Goal: Information Seeking & Learning: Learn about a topic

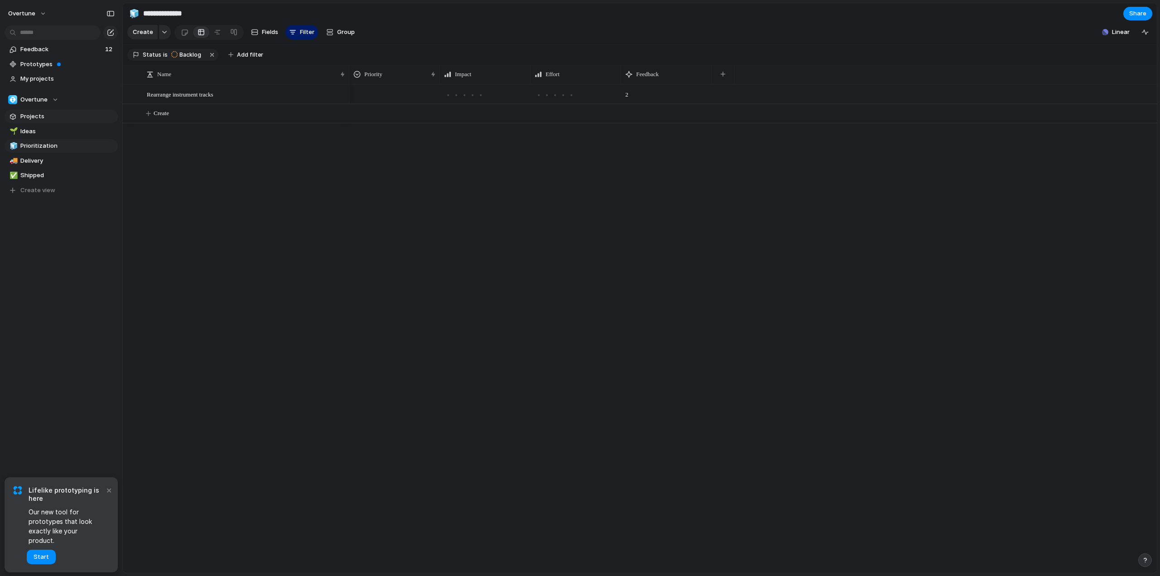
click at [29, 112] on span "Projects" at bounding box center [67, 116] width 94 height 9
click at [42, 50] on span "Feedback" at bounding box center [61, 49] width 82 height 9
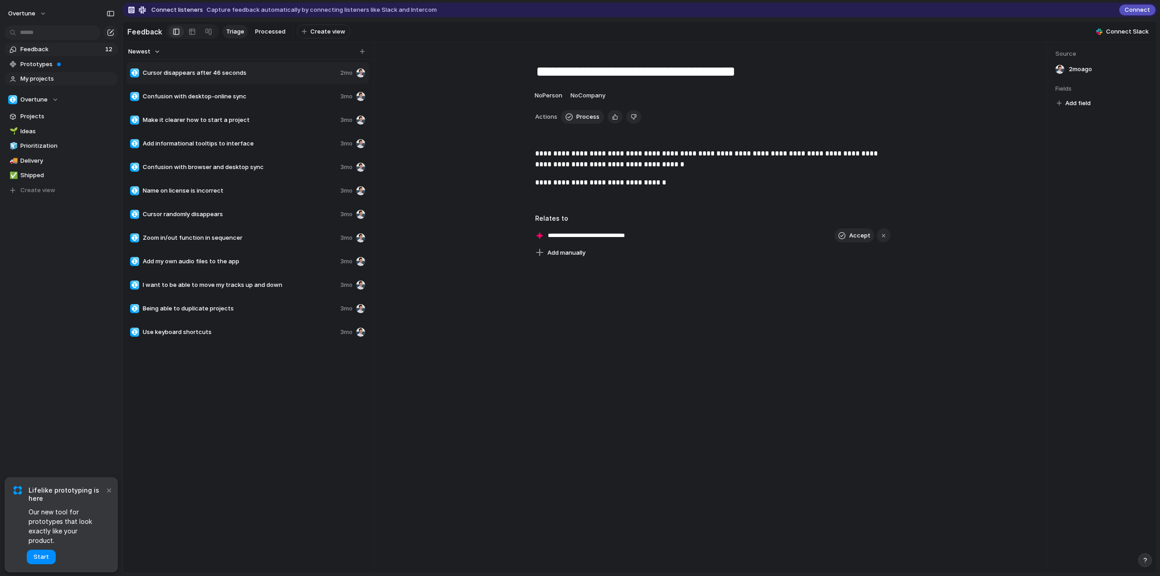
click at [47, 81] on span "My projects" at bounding box center [67, 78] width 94 height 9
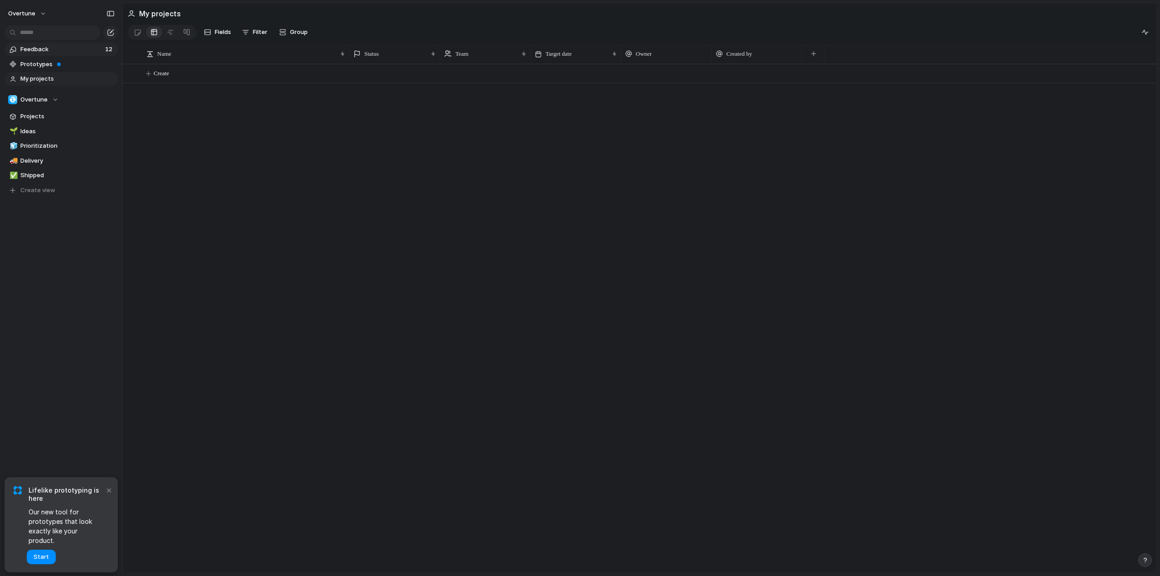
click at [48, 47] on span "Feedback" at bounding box center [61, 49] width 82 height 9
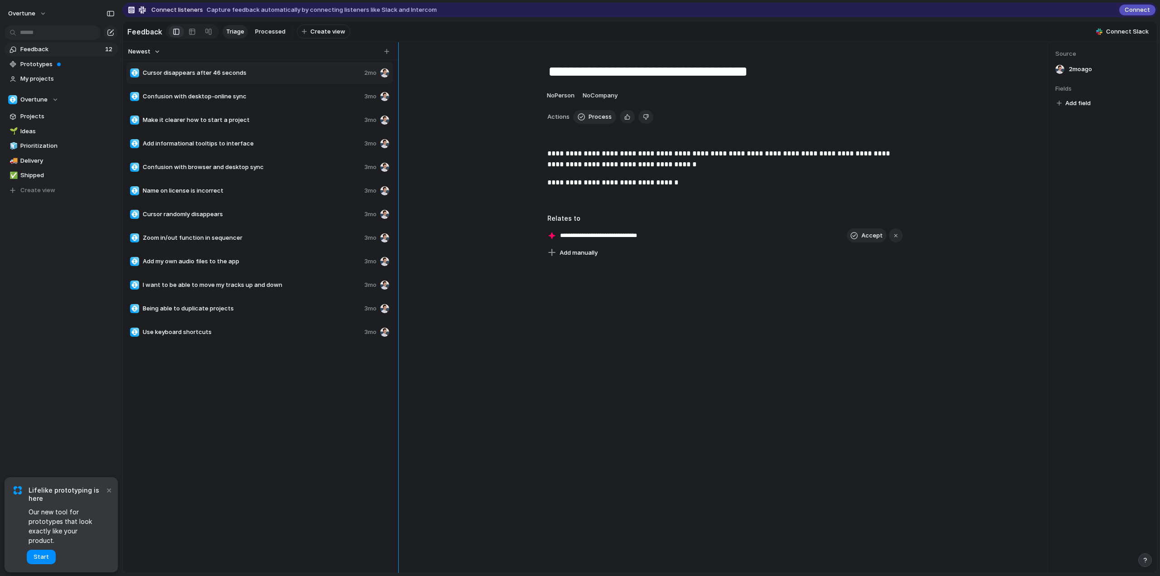
drag, startPoint x: 373, startPoint y: 157, endPoint x: 417, endPoint y: 162, distance: 44.2
click at [417, 162] on div "**********" at bounding box center [640, 307] width 1034 height 531
click at [44, 179] on span "Shipped" at bounding box center [67, 175] width 94 height 9
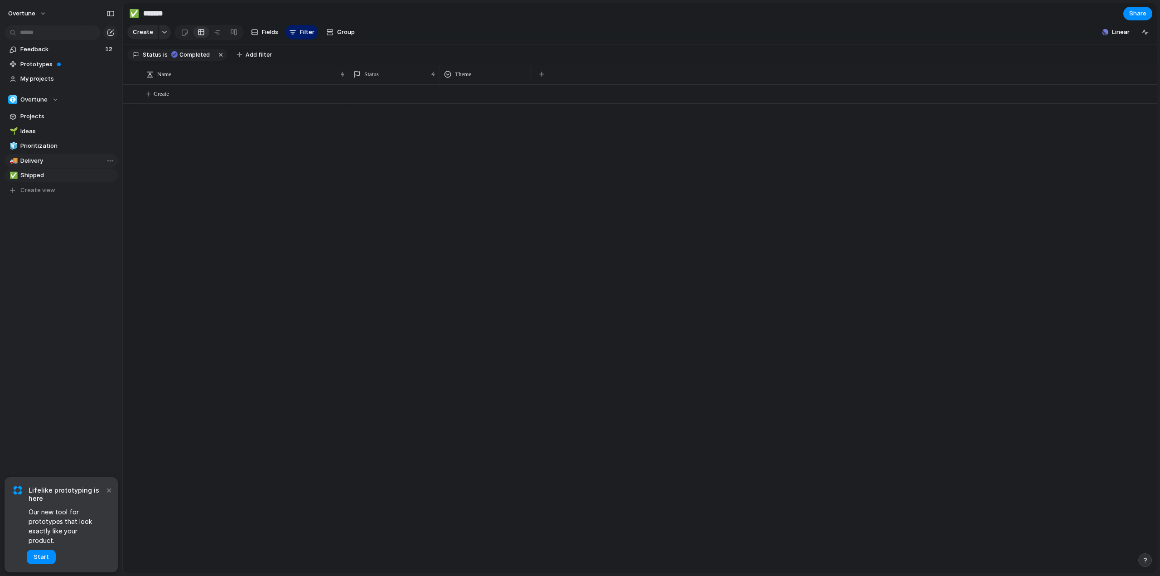
click at [41, 164] on span "Delivery" at bounding box center [67, 160] width 94 height 9
click at [41, 144] on span "Prioritization" at bounding box center [67, 145] width 94 height 9
click at [45, 130] on span "Ideas" at bounding box center [67, 131] width 94 height 9
type input "*****"
click at [48, 110] on link "Projects" at bounding box center [61, 117] width 113 height 14
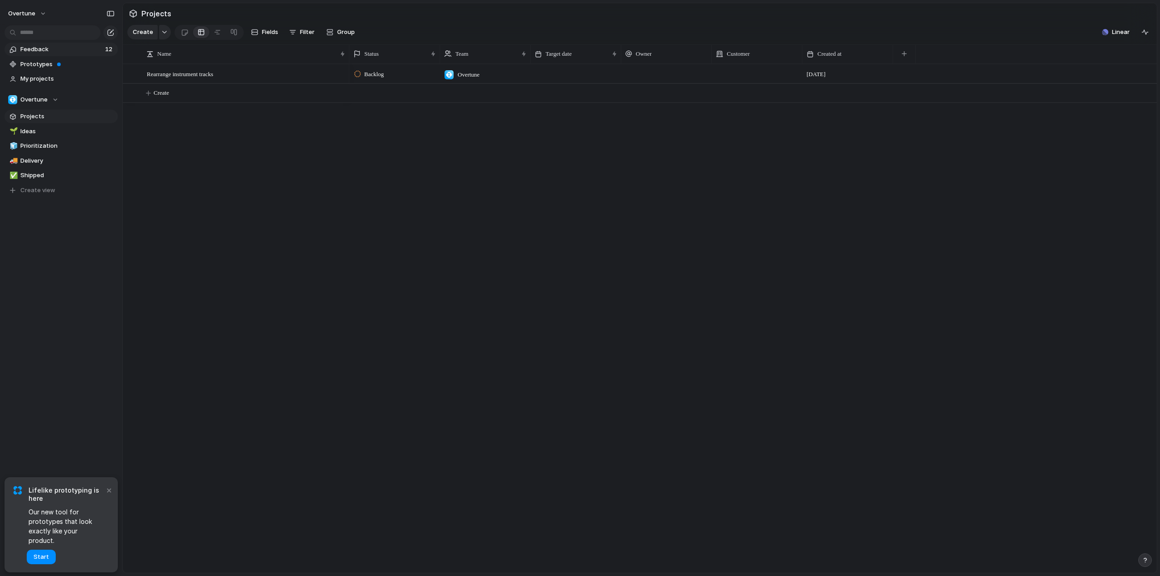
click at [39, 49] on span "Feedback" at bounding box center [61, 49] width 82 height 9
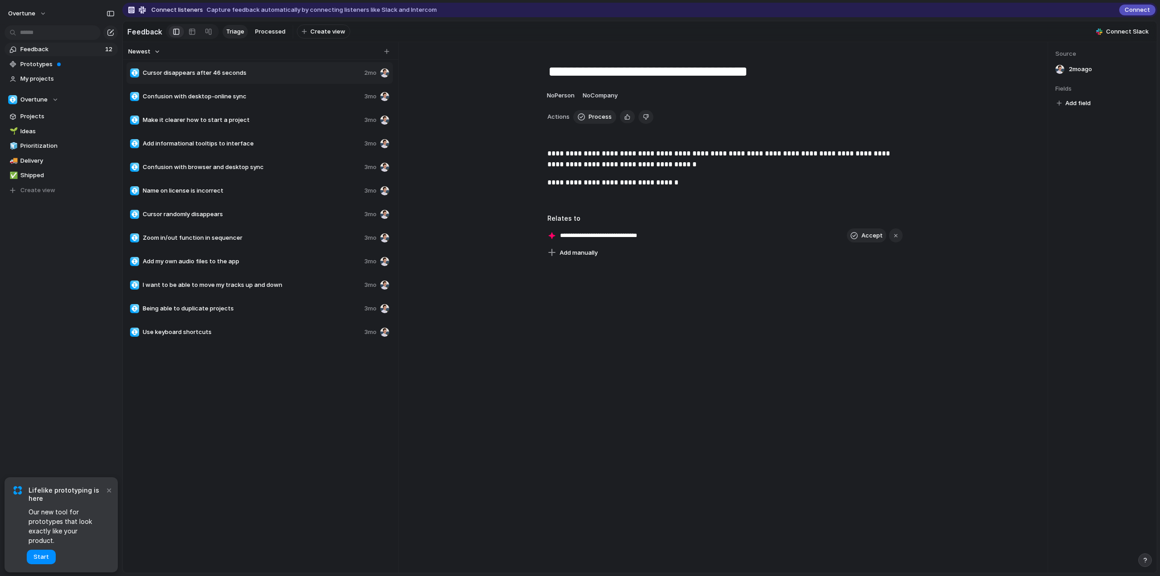
click at [279, 77] on span "Cursor disappears after 46 seconds" at bounding box center [252, 72] width 218 height 9
